Goal: Task Accomplishment & Management: Manage account settings

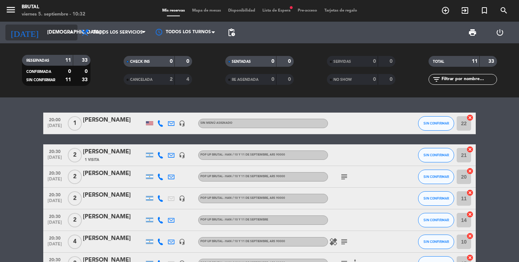
click at [62, 36] on input "[DEMOGRAPHIC_DATA] [DATE]" at bounding box center [75, 32] width 63 height 13
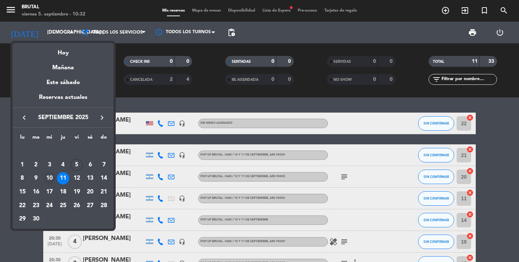
click at [49, 178] on div "10" at bounding box center [49, 178] width 12 height 12
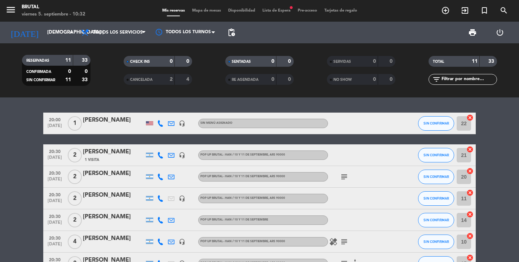
type input "mié. [DATE]"
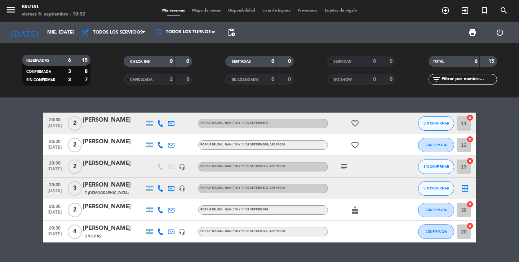
click at [121, 188] on div "[PERSON_NAME]" at bounding box center [113, 184] width 61 height 9
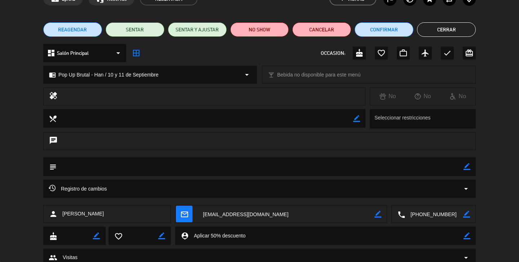
scroll to position [69, 0]
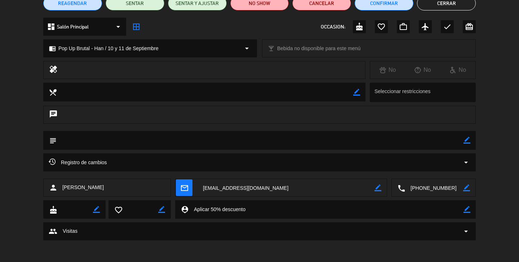
click at [467, 211] on icon "border_color" at bounding box center [466, 209] width 7 height 7
drag, startPoint x: 258, startPoint y: 211, endPoint x: 174, endPoint y: 212, distance: 83.6
click at [174, 212] on div "cake border_color favorite_border border_color person_pin" at bounding box center [259, 209] width 432 height 18
click at [468, 211] on icon at bounding box center [466, 209] width 7 height 7
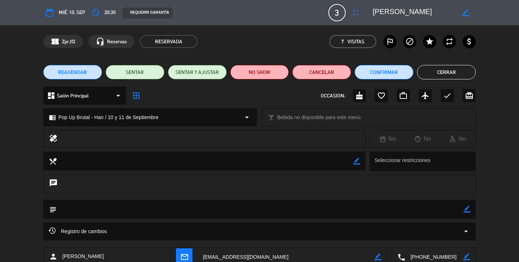
click at [449, 72] on button "Cerrar" at bounding box center [446, 72] width 59 height 14
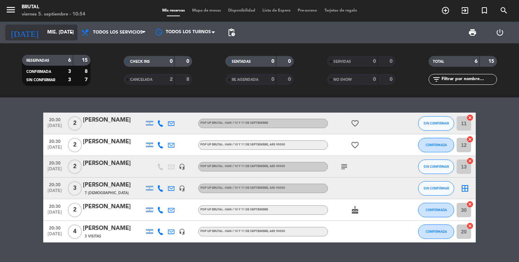
click at [50, 33] on input "mié. [DATE]" at bounding box center [75, 32] width 63 height 13
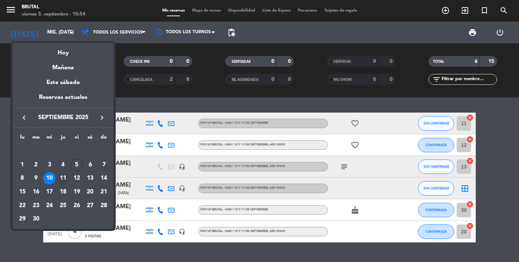
click at [64, 178] on div "11" at bounding box center [63, 178] width 12 height 12
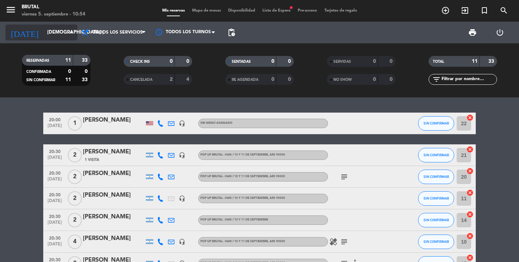
click at [47, 31] on input "[DEMOGRAPHIC_DATA] [DATE]" at bounding box center [75, 32] width 63 height 13
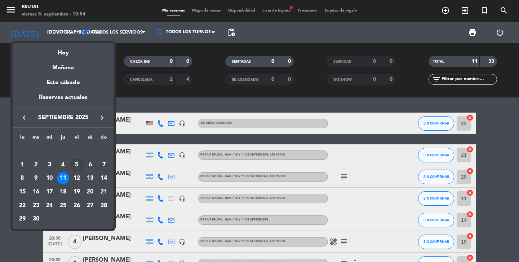
click at [77, 165] on div "5" at bounding box center [77, 165] width 12 height 12
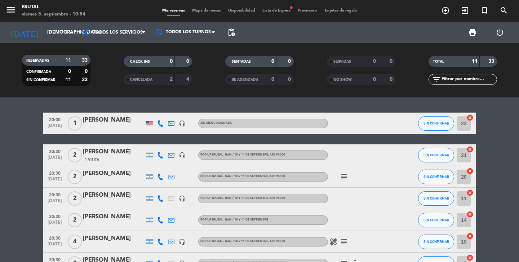
type input "vie. [DATE]"
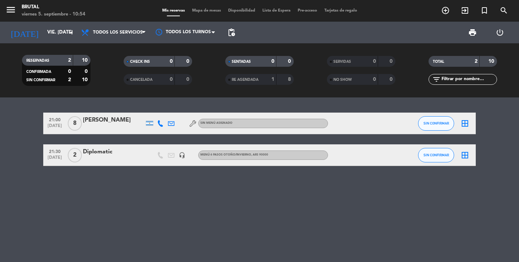
click at [113, 124] on div "[PERSON_NAME]" at bounding box center [113, 119] width 61 height 9
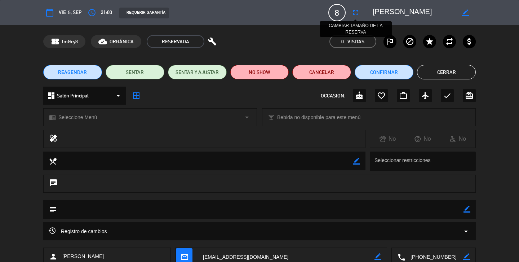
click at [352, 13] on icon "fullscreen" at bounding box center [355, 12] width 9 height 9
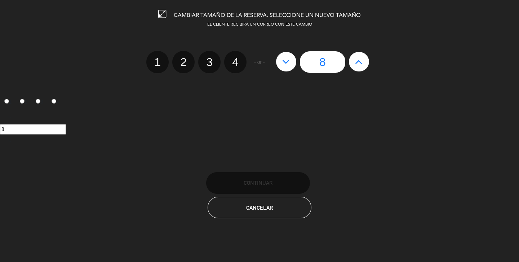
click at [287, 62] on icon at bounding box center [286, 62] width 8 height 12
type input "7"
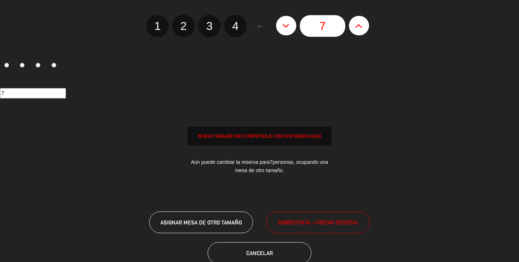
scroll to position [54, 0]
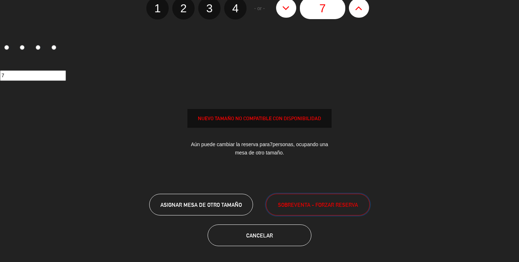
click at [328, 206] on span "SOBREVENTA - FORZAR RESERVA" at bounding box center [318, 204] width 80 height 8
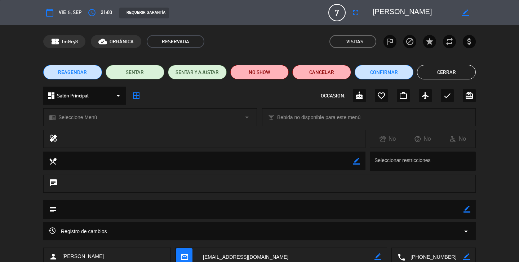
click at [445, 72] on button "Cerrar" at bounding box center [446, 72] width 59 height 14
